Goal: Communication & Community: Participate in discussion

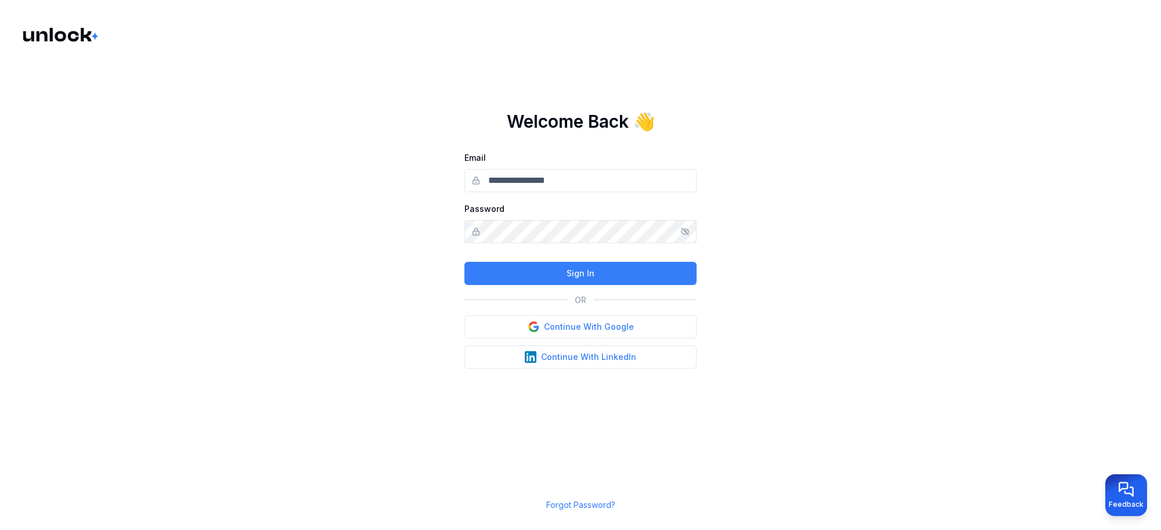
type input "**********"
click at [589, 271] on button "Sign In" at bounding box center [580, 273] width 232 height 23
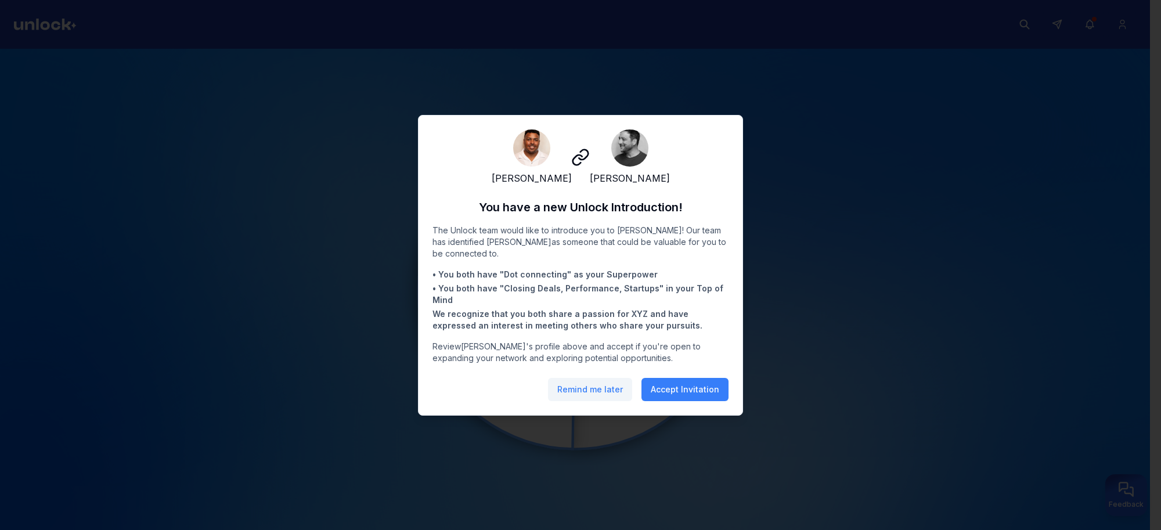
click at [582, 399] on button "Remind me later" at bounding box center [590, 389] width 84 height 23
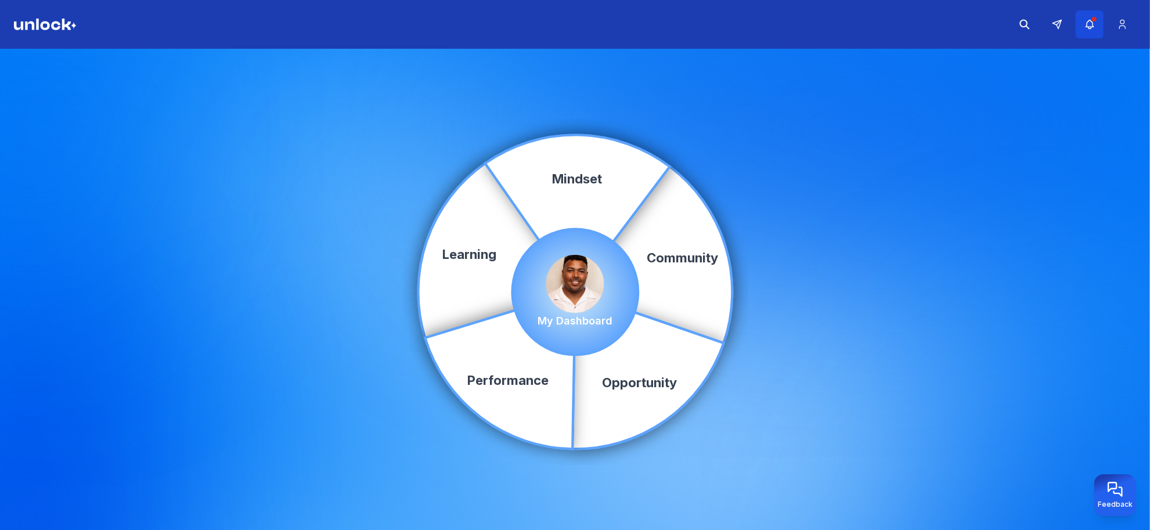
click at [1087, 29] on icon "button" at bounding box center [1090, 25] width 12 height 12
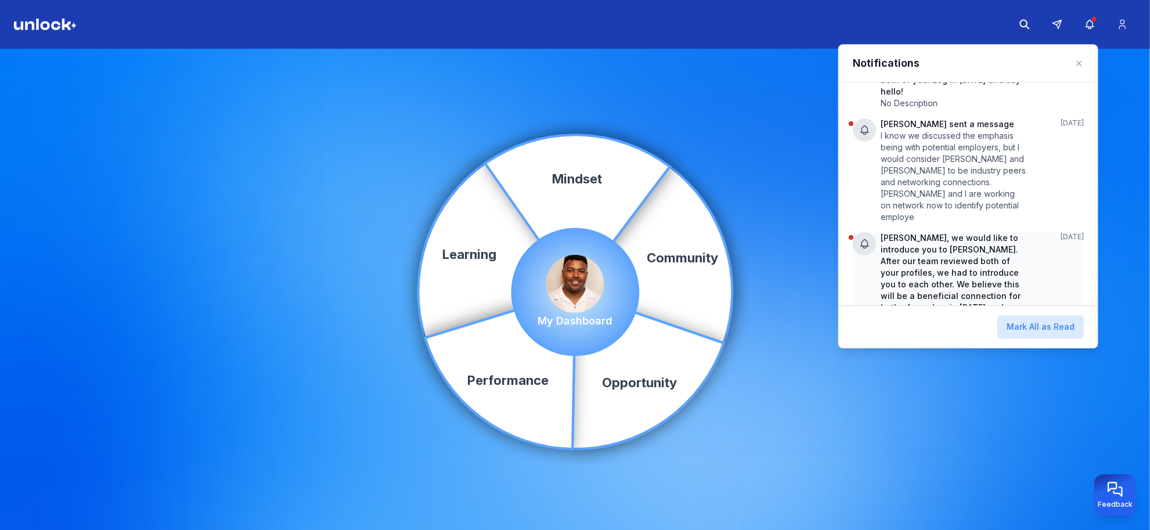
scroll to position [363, 0]
click at [798, 155] on div "Community Learning Opportunity Performance Mindset My Dashboard" at bounding box center [575, 292] width 1150 height 486
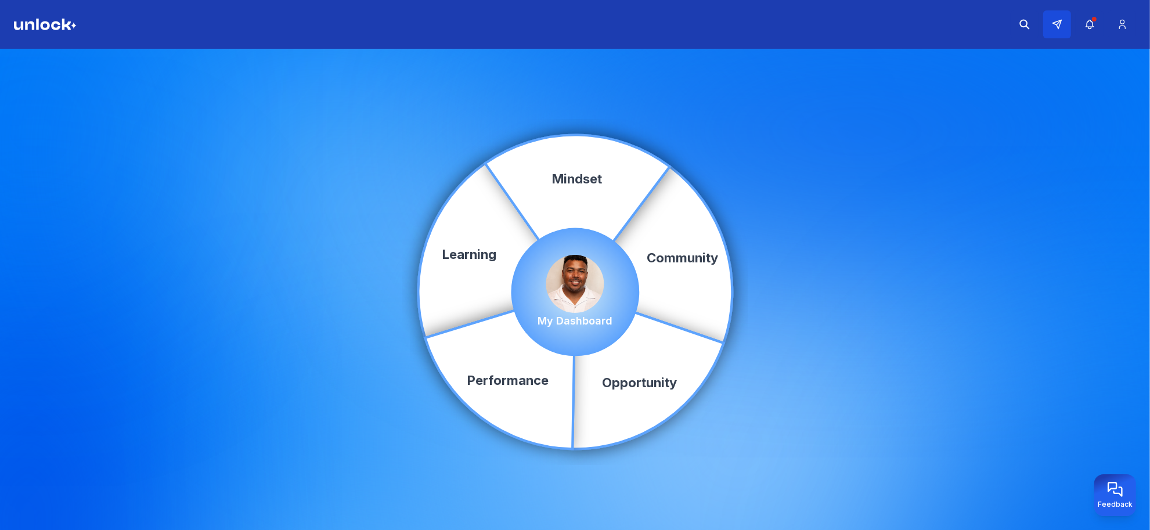
click at [1054, 23] on icon at bounding box center [1057, 24] width 9 height 9
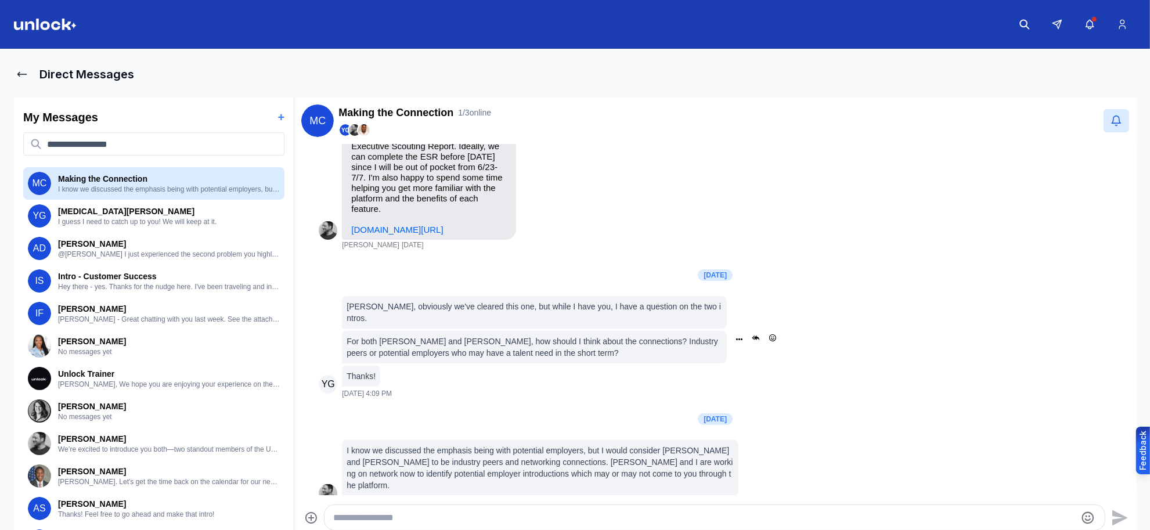
scroll to position [341, 0]
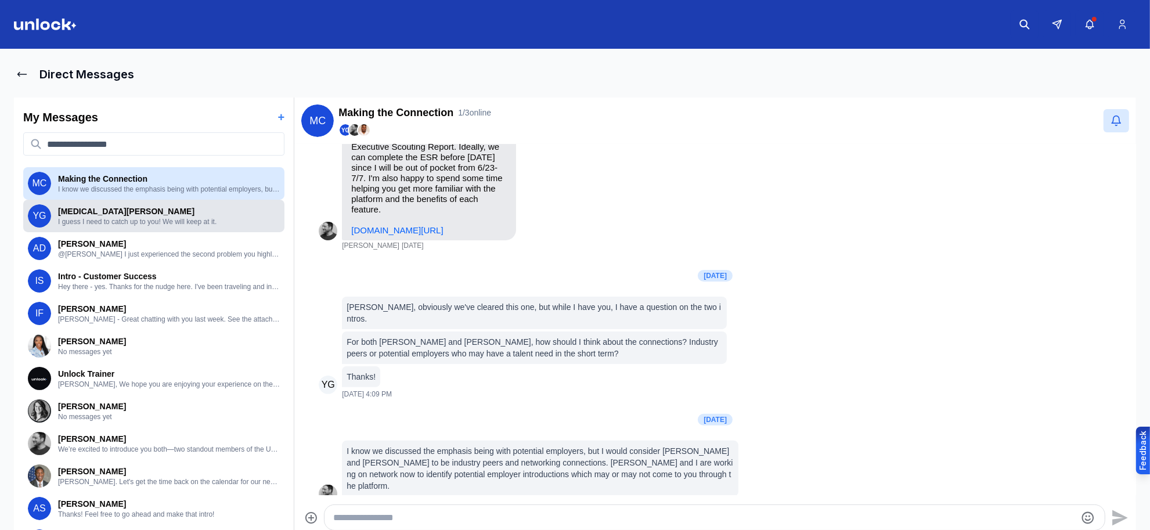
click at [132, 218] on p "I guess I need to catch up to you! We will keep at it." at bounding box center [169, 221] width 222 height 9
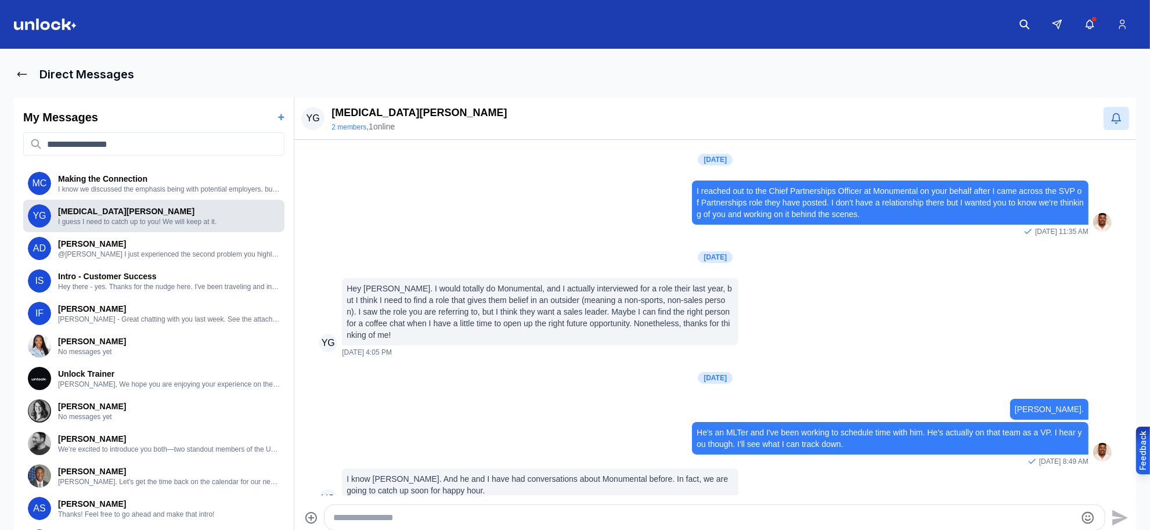
scroll to position [76, 0]
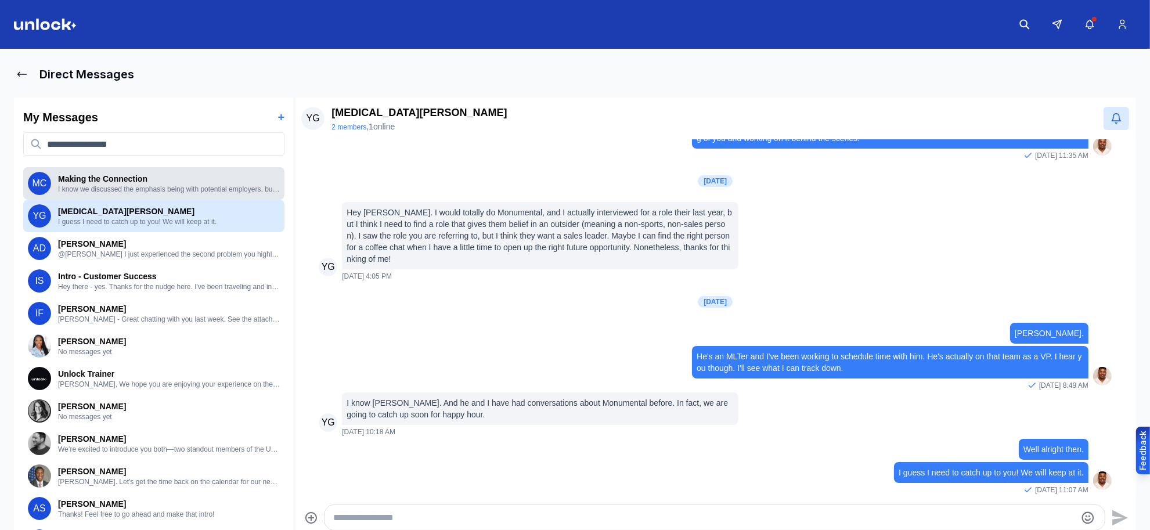
click at [144, 195] on div "MC Making the Connection I know we discussed the emphasis being with potential …" at bounding box center [153, 183] width 261 height 33
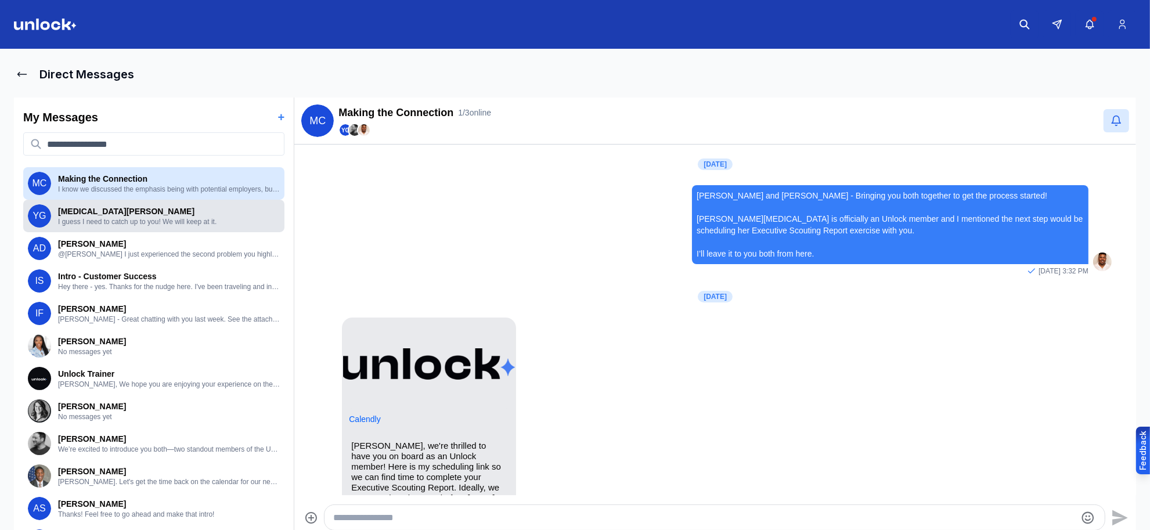
scroll to position [341, 0]
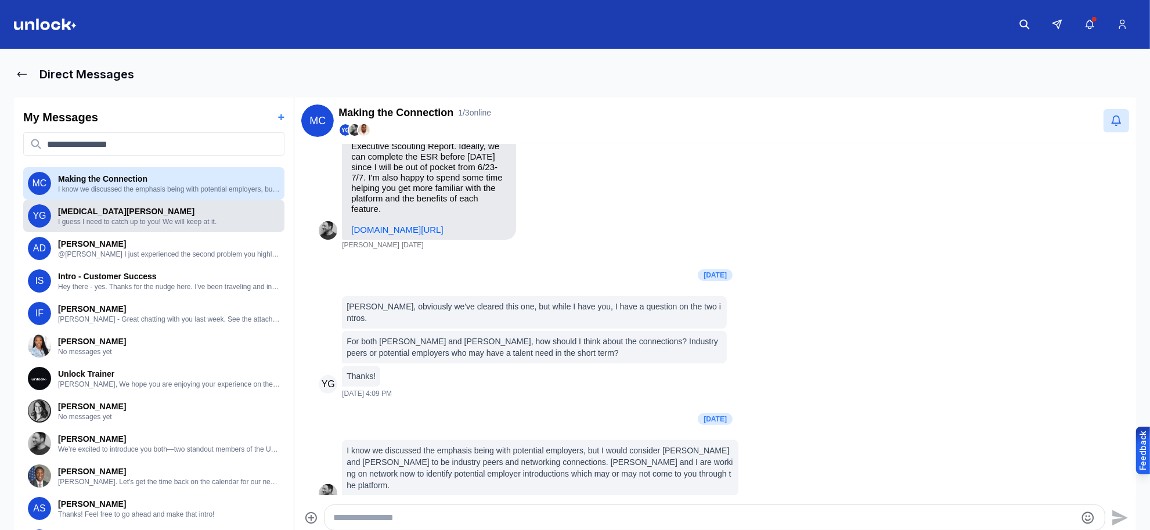
click at [173, 226] on div "YG Yasmin Grant I guess I need to catch up to you! We will keep at it." at bounding box center [154, 215] width 252 height 23
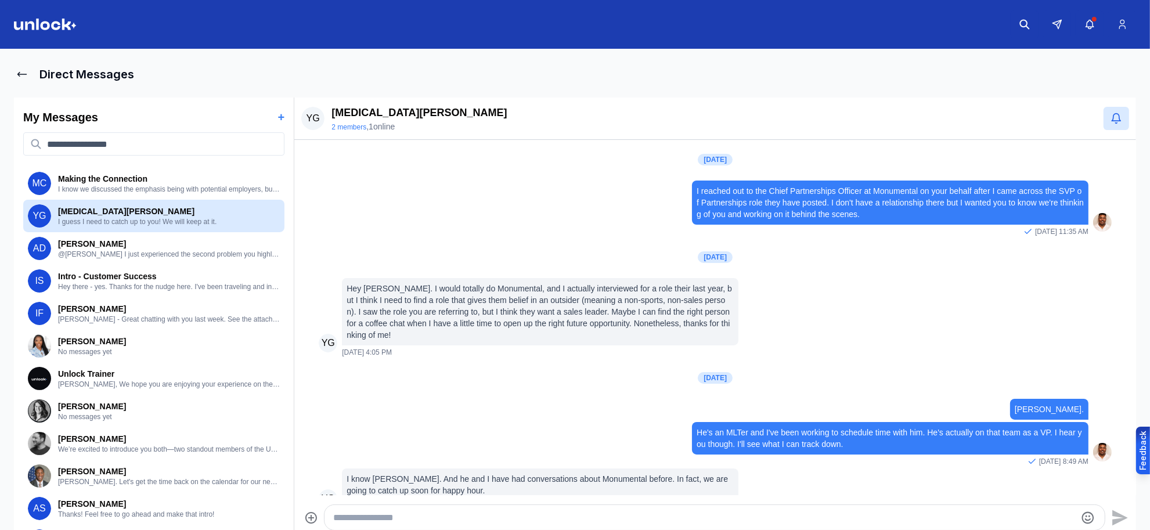
scroll to position [76, 0]
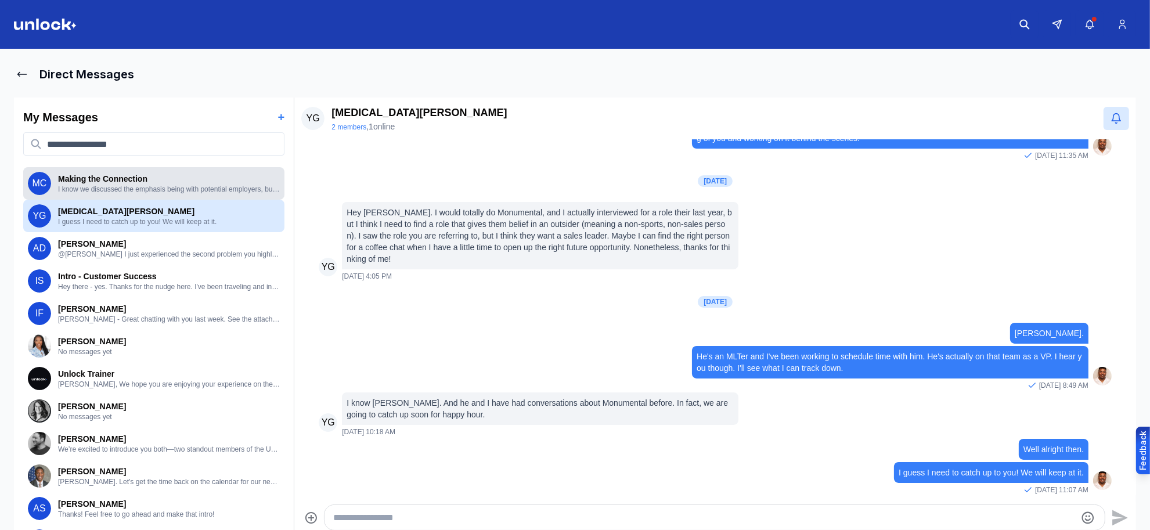
click at [128, 187] on p "I know we discussed the emphasis being with potential employers, but I would co…" at bounding box center [169, 189] width 222 height 9
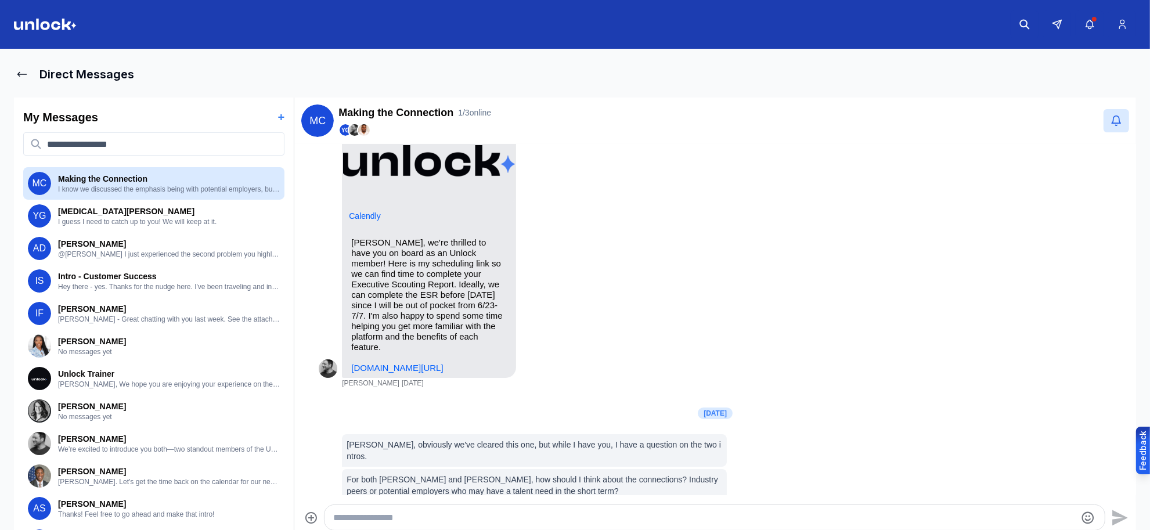
scroll to position [341, 0]
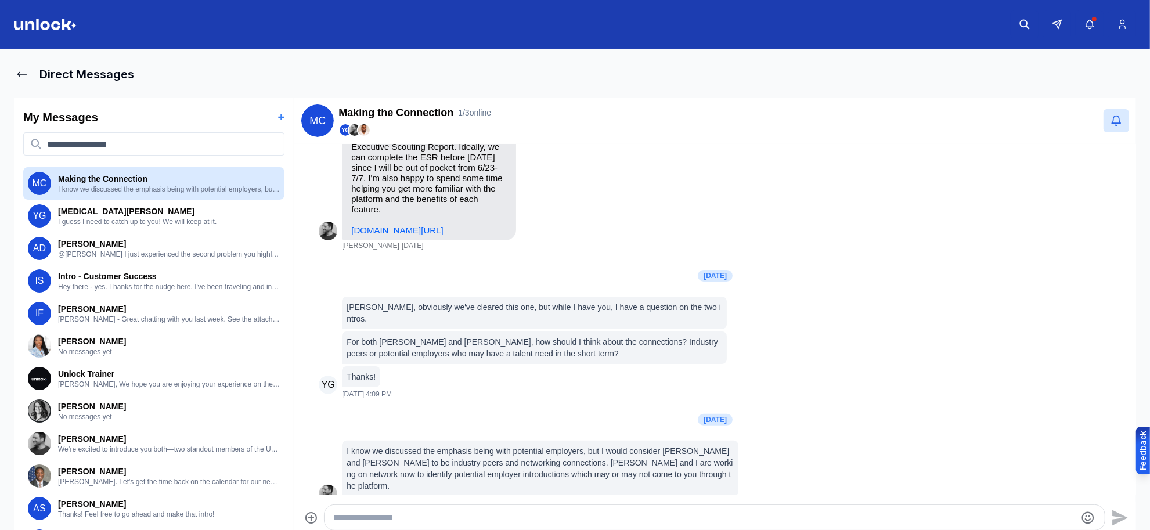
click at [416, 114] on h2 "Making the Connection" at bounding box center [395, 113] width 115 height 16
click at [125, 178] on p "Making the Connection" at bounding box center [169, 179] width 222 height 12
drag, startPoint x: 128, startPoint y: 179, endPoint x: 114, endPoint y: 196, distance: 22.3
click at [114, 196] on div "MC Making the Connection I know we discussed the emphasis being with potential …" at bounding box center [153, 183] width 261 height 33
click at [477, 110] on span "1 / 3 online" at bounding box center [474, 113] width 33 height 12
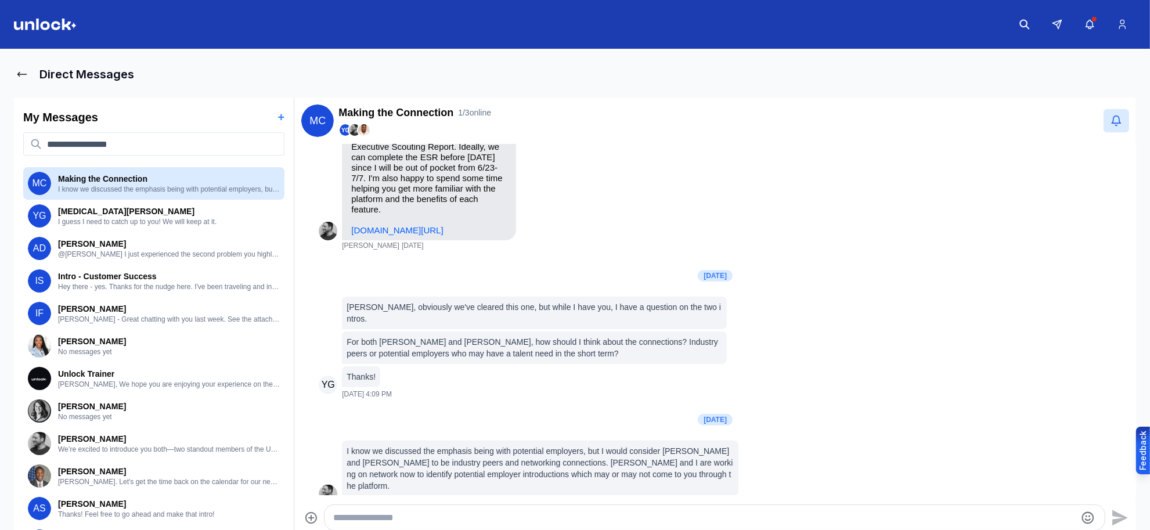
click at [435, 108] on h2 "Making the Connection" at bounding box center [395, 113] width 115 height 16
click at [409, 113] on h2 "Making the Connection" at bounding box center [395, 113] width 115 height 16
click at [151, 187] on p "I know we discussed the emphasis being with potential employers, but I would co…" at bounding box center [169, 189] width 222 height 9
click at [373, 109] on h2 "Making the Connection" at bounding box center [395, 113] width 115 height 16
